Goal: Entertainment & Leisure: Consume media (video, audio)

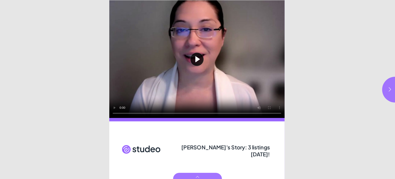
click at [115, 109] on button "Play video" at bounding box center [197, 59] width 176 height 118
click at [388, 89] on icon "button" at bounding box center [390, 89] width 5 height 5
type input "***"
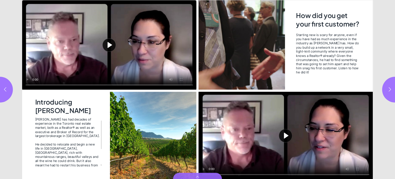
click at [110, 45] on button "Play video" at bounding box center [109, 44] width 175 height 89
click at [288, 138] on button "Play video" at bounding box center [286, 136] width 175 height 88
click at [389, 88] on icon "button" at bounding box center [390, 89] width 5 height 5
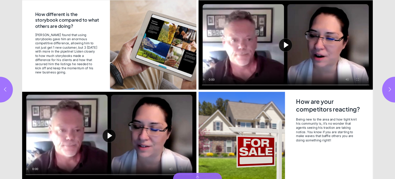
click at [111, 133] on button "Play video" at bounding box center [109, 136] width 175 height 88
click at [286, 48] on button "Play video" at bounding box center [286, 44] width 175 height 89
click at [389, 89] on icon "button" at bounding box center [390, 89] width 5 height 5
type input "*"
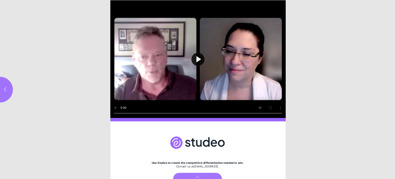
click at [203, 58] on button "Play video" at bounding box center [198, 59] width 176 height 118
